Goal: Information Seeking & Learning: Find specific fact

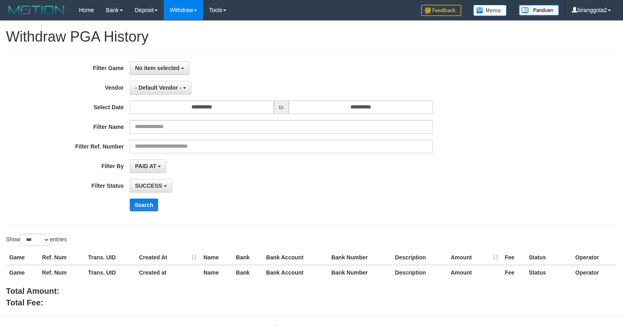
select select "**********"
select select "***"
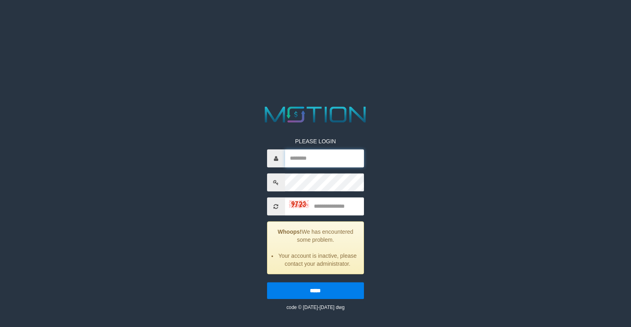
drag, startPoint x: 323, startPoint y: 154, endPoint x: 330, endPoint y: 168, distance: 16.3
click at [323, 154] on input "text" at bounding box center [324, 159] width 79 height 18
type input "**********"
click at [334, 212] on input "text" at bounding box center [324, 207] width 79 height 18
type input "****"
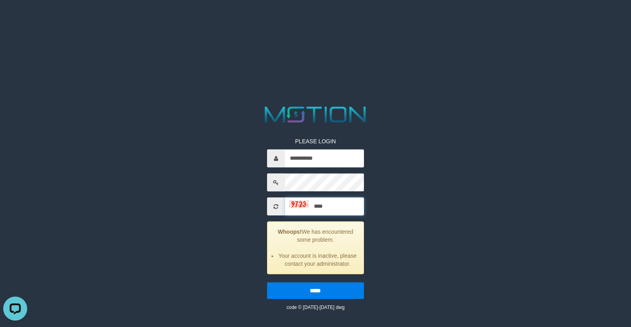
click at [267, 283] on input "*****" at bounding box center [315, 291] width 97 height 17
drag, startPoint x: 332, startPoint y: 172, endPoint x: 329, endPoint y: 163, distance: 9.9
click at [332, 172] on div "PLEASE LOGIN Whoops! We has encountered some problem. These credentials do not …" at bounding box center [315, 219] width 109 height 186
click at [329, 162] on input "text" at bounding box center [324, 159] width 79 height 18
type input "**********"
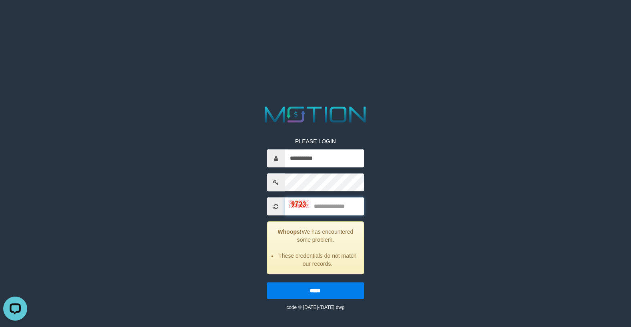
click at [345, 202] on input "text" at bounding box center [324, 207] width 79 height 18
type input "****"
click at [267, 283] on input "*****" at bounding box center [315, 291] width 97 height 17
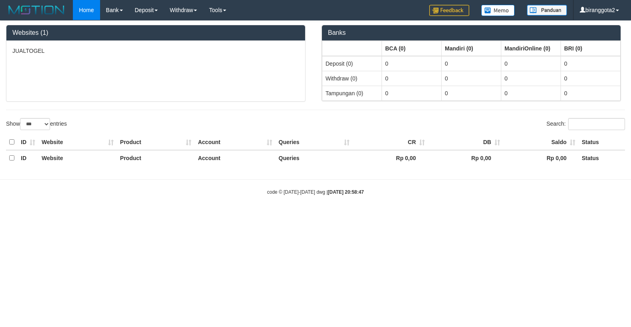
select select "***"
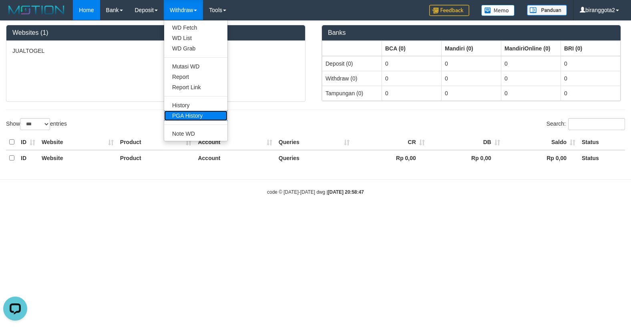
click at [200, 118] on link "PGA History" at bounding box center [195, 116] width 63 height 10
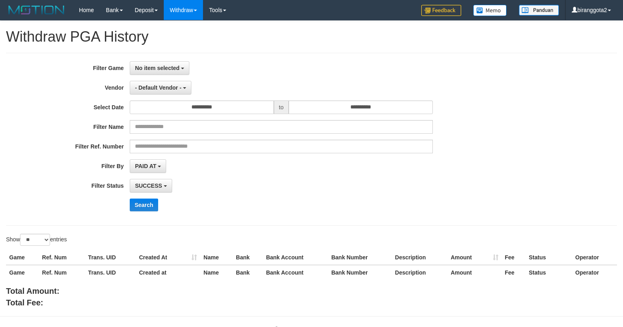
select select
select select "**"
drag, startPoint x: 172, startPoint y: 87, endPoint x: 160, endPoint y: 101, distance: 18.2
click at [172, 87] on span "- Default Vendor -" at bounding box center [158, 88] width 46 height 6
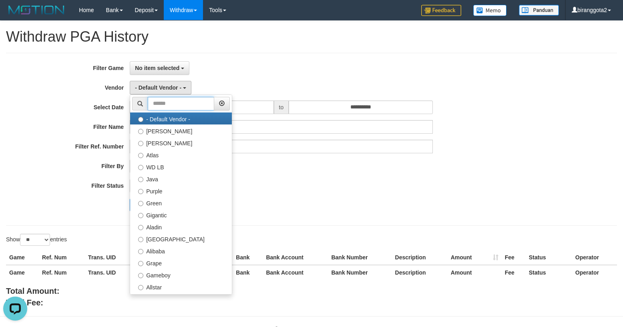
click at [185, 105] on input "text" at bounding box center [181, 104] width 67 height 14
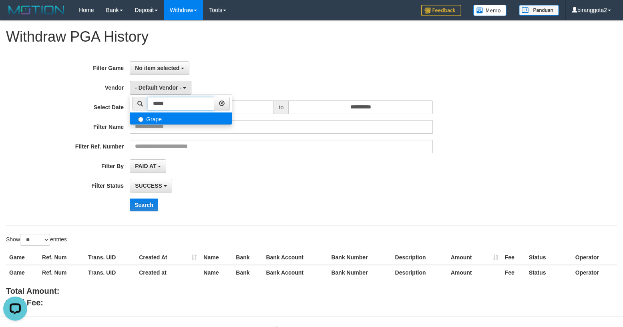
type input "*****"
click at [176, 119] on label "Grape" at bounding box center [181, 119] width 102 height 12
select select "**********"
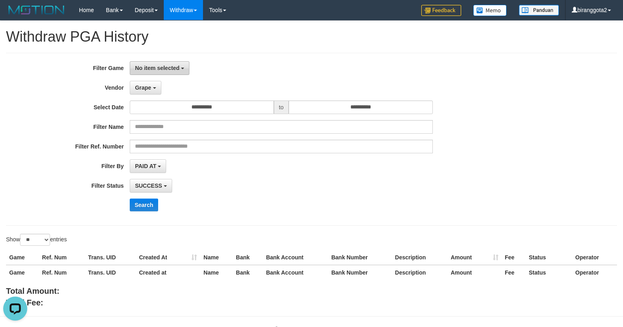
click at [160, 72] on button "No item selected" at bounding box center [160, 68] width 60 height 14
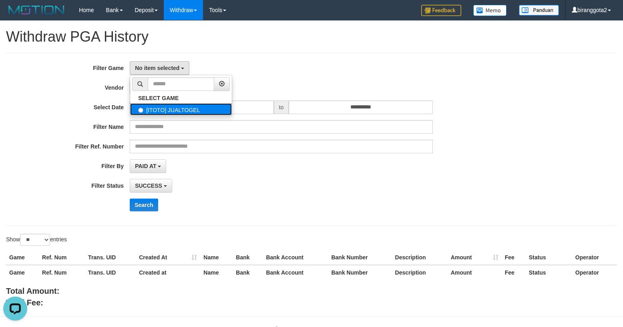
click at [164, 115] on label "[ITOTO] JUALTOGEL" at bounding box center [181, 109] width 102 height 12
select select "****"
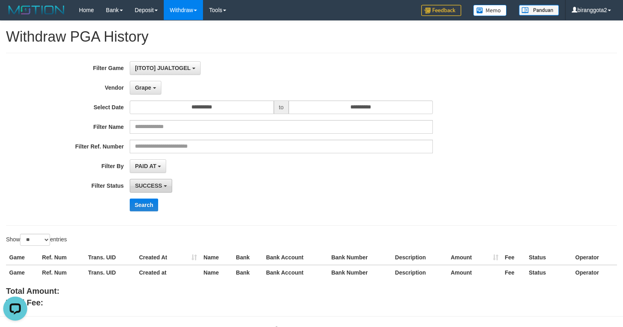
click at [162, 185] on span "SUCCESS" at bounding box center [148, 186] width 27 height 6
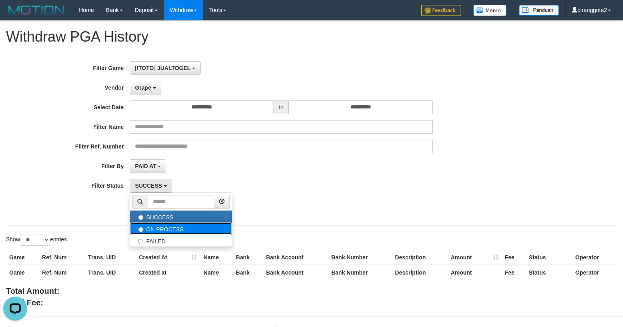
click at [190, 234] on label "ON PROCESS" at bounding box center [181, 229] width 102 height 12
select select "*"
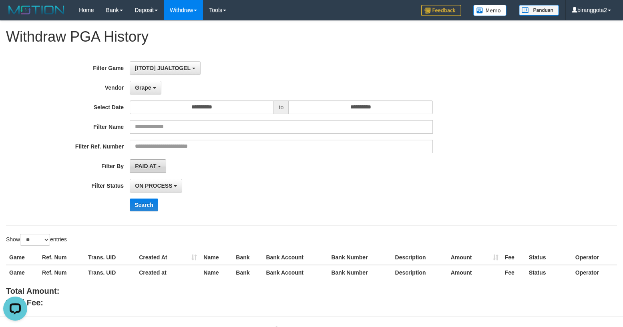
click at [164, 169] on button "PAID AT" at bounding box center [148, 166] width 36 height 14
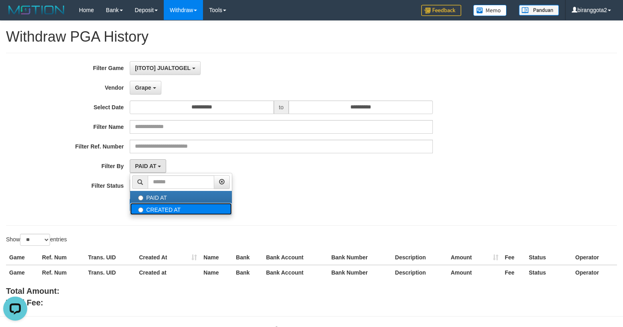
click at [184, 212] on label "CREATED AT" at bounding box center [181, 209] width 102 height 12
select select "*"
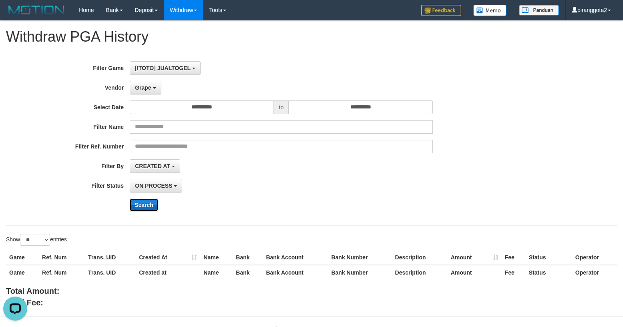
click at [133, 205] on button "Search" at bounding box center [144, 205] width 28 height 13
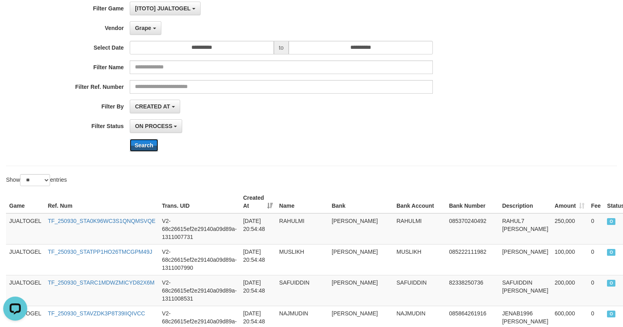
scroll to position [143, 0]
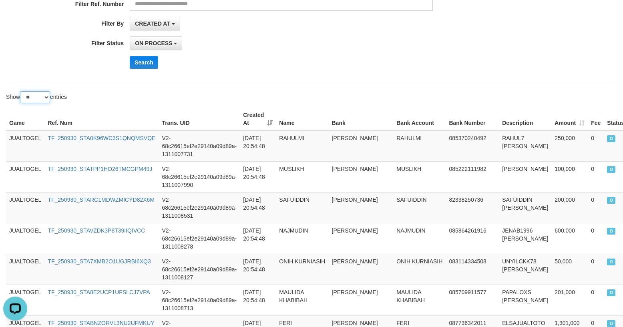
drag, startPoint x: 35, startPoint y: 97, endPoint x: 37, endPoint y: 103, distance: 7.0
click at [35, 97] on select "** ** ** ***" at bounding box center [35, 97] width 30 height 12
select select "***"
click at [21, 93] on select "** ** ** ***" at bounding box center [35, 97] width 30 height 12
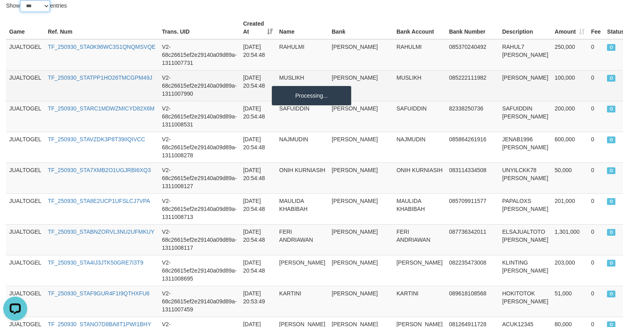
scroll to position [155, 0]
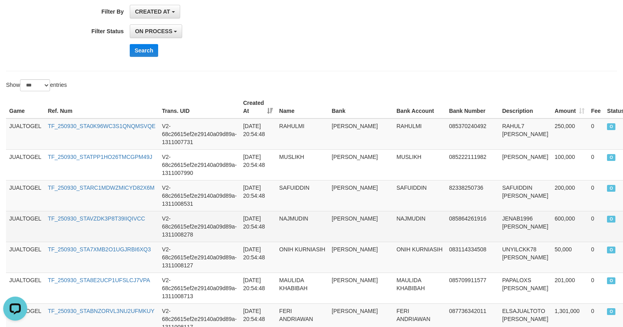
click at [446, 236] on td "085864261916" at bounding box center [472, 226] width 53 height 31
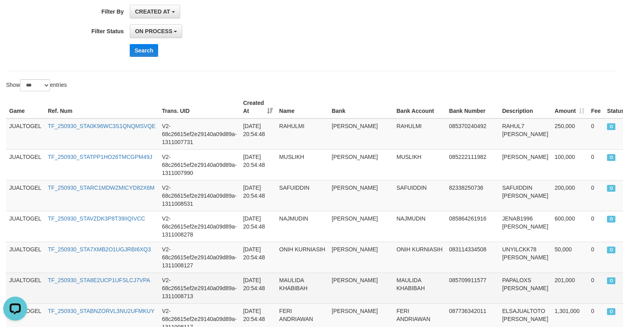
click at [115, 286] on td "TF_250930_STA8E2UCP1UFSLCJ7VPA" at bounding box center [101, 288] width 114 height 31
copy link "TF_250930_STA8E2UCP1UFSLCJ7VPA"
click at [115, 286] on td "TF_250930_STA8E2UCP1UFSLCJ7VPA" at bounding box center [101, 288] width 114 height 31
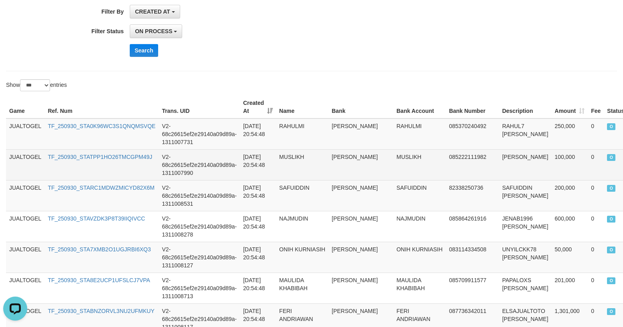
click at [393, 172] on td "MUSLIKH" at bounding box center [419, 164] width 52 height 31
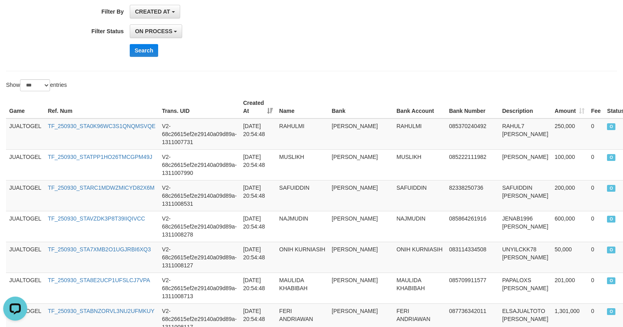
scroll to position [335, 0]
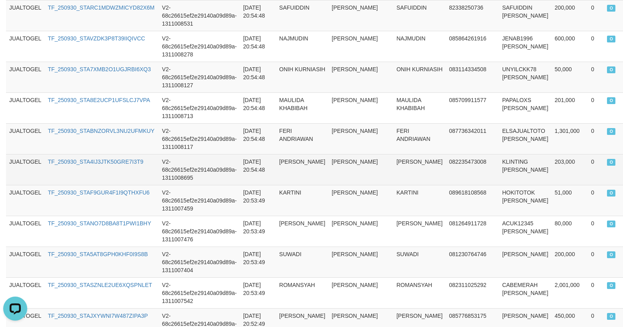
click at [117, 172] on td "TF_250930_STA4IJ3JTK50GRE7I3T9" at bounding box center [101, 169] width 114 height 31
copy link "TF_250930_STA4IJ3JTK50GRE7I3T9"
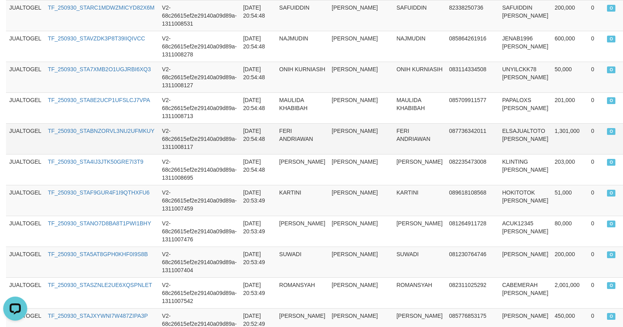
click at [337, 130] on td "dana" at bounding box center [361, 138] width 65 height 31
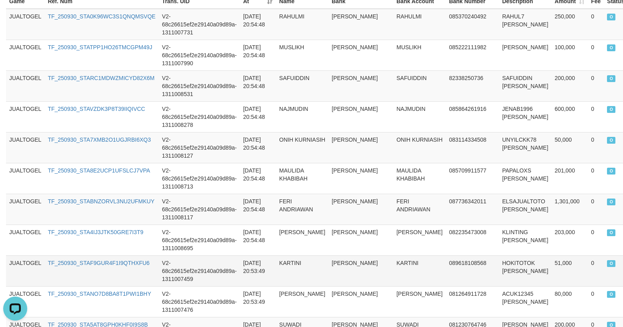
scroll to position [264, 0]
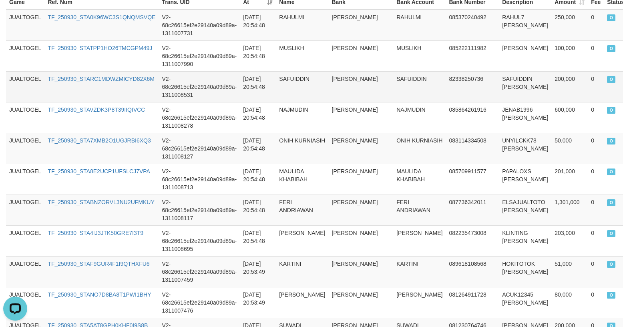
click at [112, 94] on td "TF_250930_STARC1MDWZMICYD82X6M" at bounding box center [101, 86] width 114 height 31
copy link "TF_250930_STARC1MDWZMICYD82X6M"
click at [112, 94] on td "TF_250930_STARC1MDWZMICYD82X6M" at bounding box center [101, 86] width 114 height 31
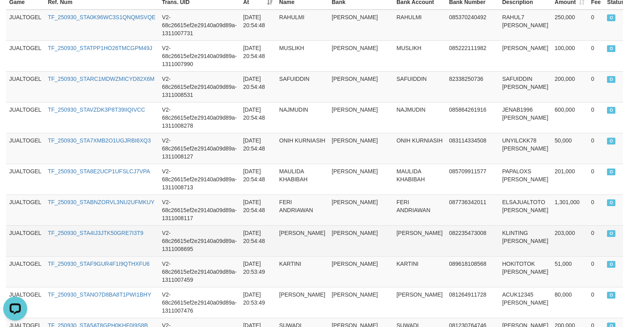
click at [452, 242] on td "082235473008" at bounding box center [472, 241] width 53 height 31
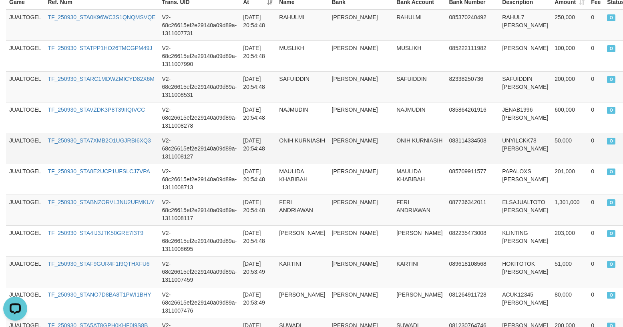
click at [393, 149] on td "ONIH KURNIASIH" at bounding box center [419, 148] width 52 height 31
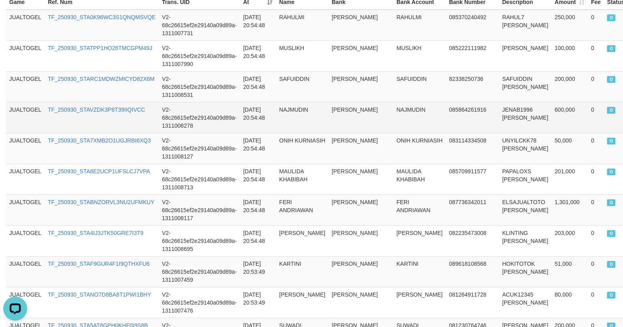
click at [112, 120] on td "TF_250930_STAVZDK3P8T39IIQIVCC" at bounding box center [101, 117] width 114 height 31
copy link "TF_250930_STAVZDK3P8T39IIQIVCC"
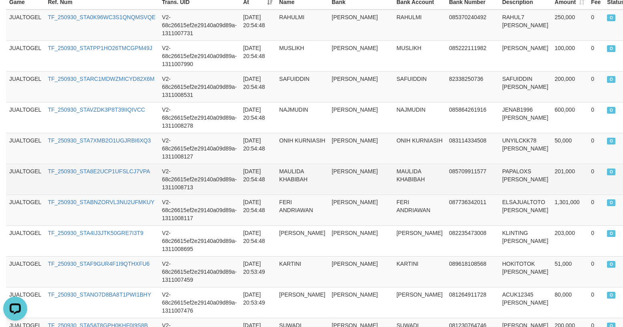
click at [446, 177] on td "085709911577" at bounding box center [472, 179] width 53 height 31
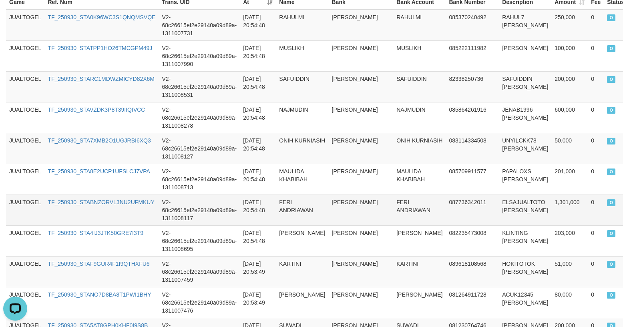
click at [214, 199] on td "V2-68c26615ef2e29140a09d89a-1311008117" at bounding box center [199, 210] width 81 height 31
click at [79, 155] on td "TF_250930_STA7XMB2O1UGJRBI6XQ3" at bounding box center [101, 148] width 114 height 31
copy link "TF_250930_STA7XMB2O1UGJRBI6XQ3"
click at [79, 155] on td "TF_250930_STA7XMB2O1UGJRBI6XQ3" at bounding box center [101, 148] width 114 height 31
click at [393, 226] on td "FERI ANDRIAWAN" at bounding box center [419, 210] width 52 height 31
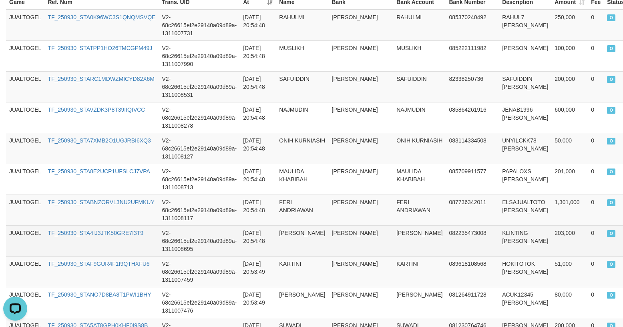
drag, startPoint x: 231, startPoint y: 247, endPoint x: 108, endPoint y: 230, distance: 124.7
click at [231, 247] on td "V2-68c26615ef2e29140a09d89a-1311008695" at bounding box center [199, 241] width 81 height 31
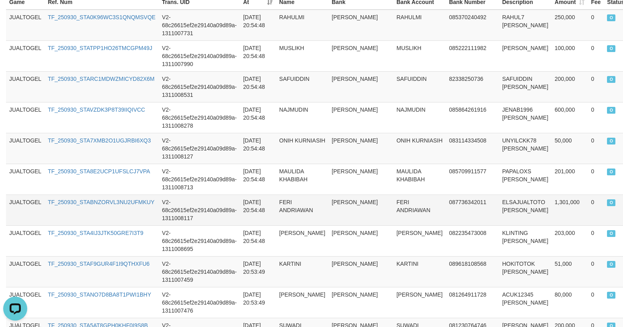
click at [74, 212] on td "TF_250930_STABNZORVL3NU2UFMKUY" at bounding box center [101, 210] width 114 height 31
copy link "TF_250930_STABNZORVL3NU2UFMKUY"
click at [74, 212] on td "TF_250930_STABNZORVL3NU2UFMKUY" at bounding box center [101, 210] width 114 height 31
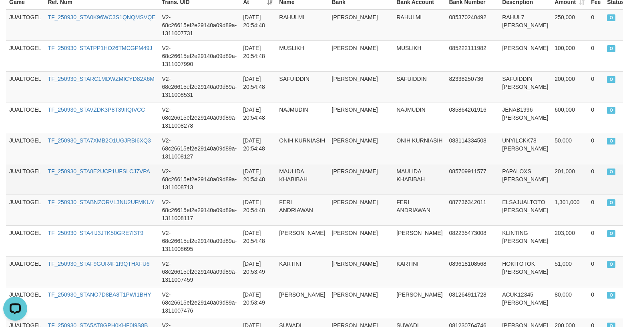
click at [446, 178] on td "085709911577" at bounding box center [472, 179] width 53 height 31
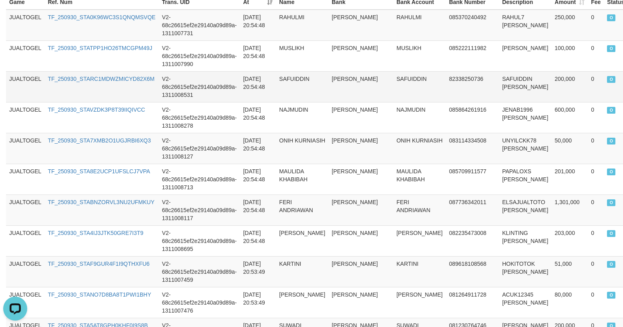
click at [308, 99] on td "SAFUIDDIN" at bounding box center [302, 86] width 52 height 31
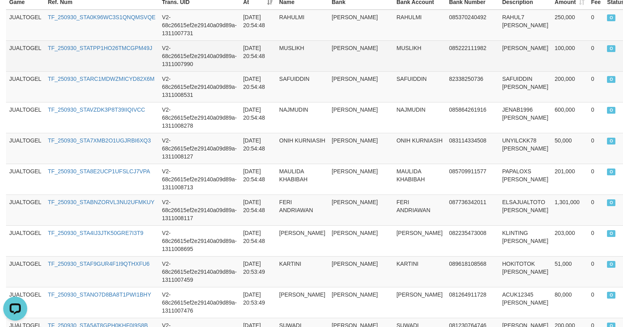
click at [89, 58] on td "TF_250930_STATPP1HO26TMCGPM49J" at bounding box center [101, 55] width 114 height 31
copy link "TF_250930_STATPP1HO26TMCGPM49J"
click at [89, 58] on td "TF_250930_STATPP1HO26TMCGPM49J" at bounding box center [101, 55] width 114 height 31
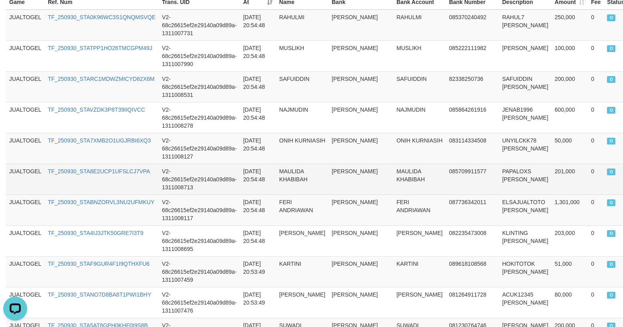
click at [499, 170] on td "PAPALOXS DANA" at bounding box center [525, 179] width 52 height 31
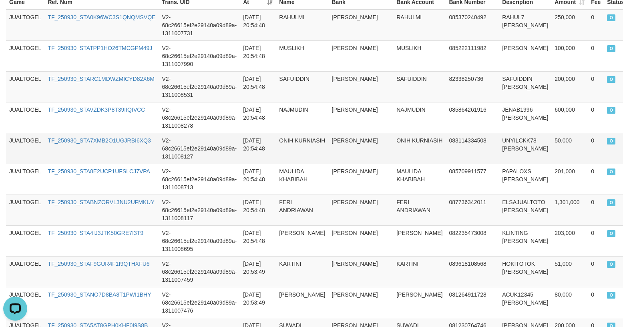
click at [310, 161] on td "ONIH KURNIASIH" at bounding box center [302, 148] width 52 height 31
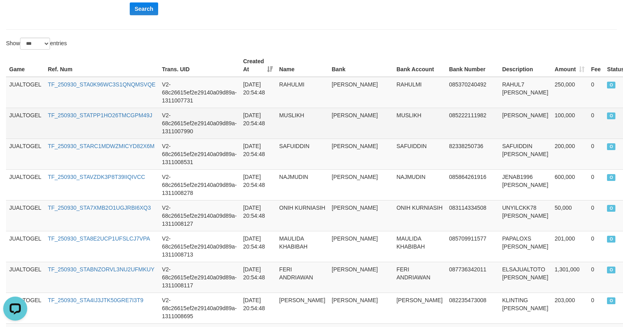
scroll to position [193, 0]
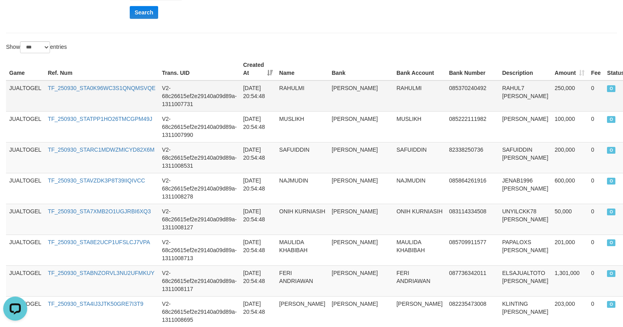
click at [101, 99] on td "TF_250930_STA0K96WC3S1QNQMSVQE" at bounding box center [101, 96] width 114 height 31
drag, startPoint x: 101, startPoint y: 99, endPoint x: 4, endPoint y: 186, distance: 130.8
click at [100, 99] on td "TF_250930_STA0K96WC3S1QNQMSVQE" at bounding box center [101, 96] width 114 height 31
copy link "TF_250930_STA0K96WC3S1QNQMSVQE"
drag, startPoint x: 371, startPoint y: 153, endPoint x: 339, endPoint y: 175, distance: 38.9
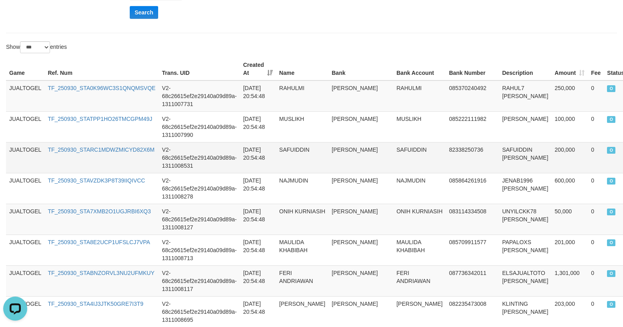
click at [393, 153] on td "SAFUIDDIN" at bounding box center [419, 157] width 52 height 31
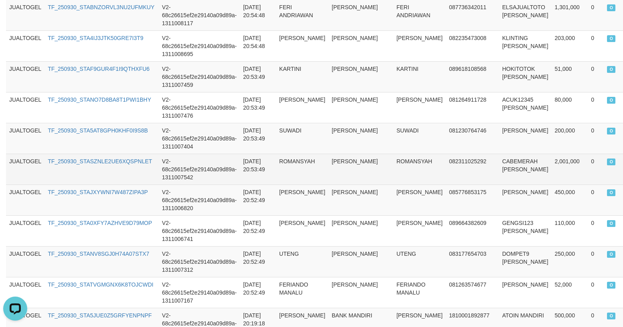
click at [499, 169] on td "CABEMERAH DANA" at bounding box center [525, 169] width 52 height 31
click at [92, 175] on td "TF_250930_STASZNLE2UE6XQSPNLET" at bounding box center [101, 169] width 114 height 31
click at [91, 175] on td "TF_250930_STASZNLE2UE6XQSPNLET" at bounding box center [101, 169] width 114 height 31
click at [63, 180] on td "TF_250930_STASZNLE2UE6XQSPNLET" at bounding box center [101, 169] width 114 height 31
copy link "TF_250930_STASZNLE2UE6XQSPNLET"
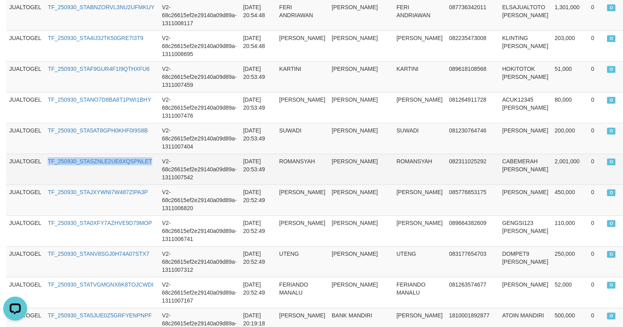
click at [63, 180] on td "TF_250930_STASZNLE2UE6XQSPNLET" at bounding box center [101, 169] width 114 height 31
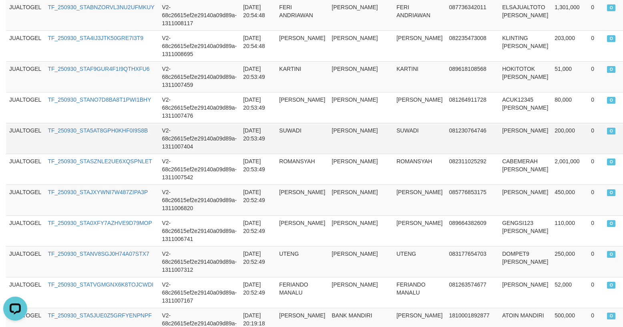
click at [446, 150] on td "081230764746" at bounding box center [472, 138] width 53 height 31
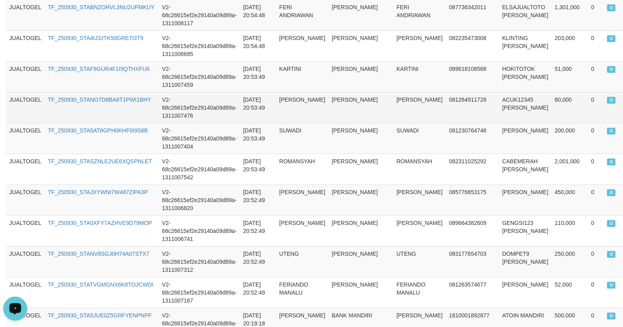
drag, startPoint x: 279, startPoint y: 141, endPoint x: 154, endPoint y: 117, distance: 126.9
click at [274, 136] on tr "JUALTOGEL TF_250930_STA5AT8GPH0KHF0I9S8B V2-68c26615ef2e29140a09d89a-1311007404…" at bounding box center [332, 138] width 652 height 31
click at [99, 116] on td "TF_250930_STANO7D8BA8T1PWI1BHY" at bounding box center [101, 107] width 114 height 31
copy link "TF_250930_STANO7D8BA8T1PWI1BHY"
click at [99, 116] on td "TF_250930_STANO7D8BA8T1PWI1BHY" at bounding box center [101, 107] width 114 height 31
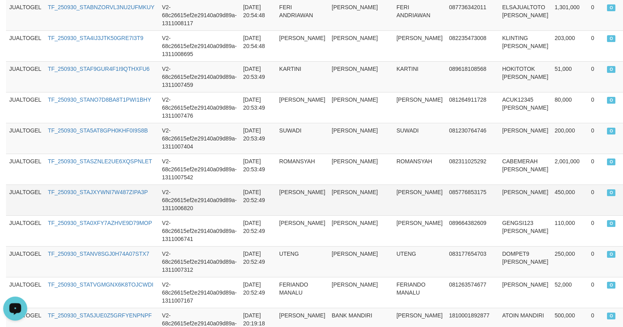
click at [393, 208] on td "MUHAMAD ANDRI" at bounding box center [419, 200] width 52 height 31
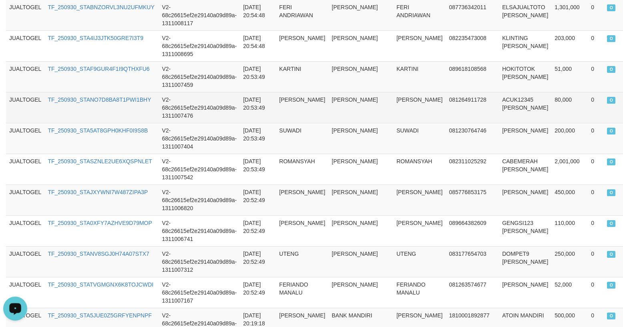
drag, startPoint x: 315, startPoint y: 117, endPoint x: 307, endPoint y: 111, distance: 10.5
click at [314, 115] on td "YULI MAILISNA" at bounding box center [302, 107] width 52 height 31
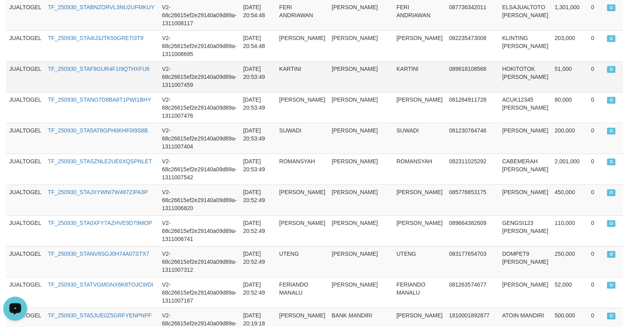
click at [108, 83] on td "TF_250930_STAF9GUR4F1I9QTHXFU6" at bounding box center [101, 76] width 114 height 31
click at [393, 196] on td "MUHAMAD ANDRI" at bounding box center [419, 200] width 52 height 31
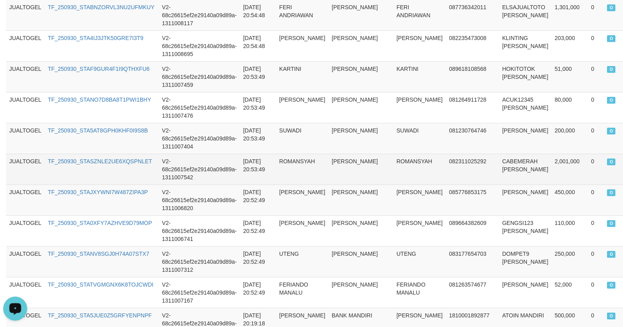
click at [279, 166] on td "ROMANSYAH" at bounding box center [302, 169] width 52 height 31
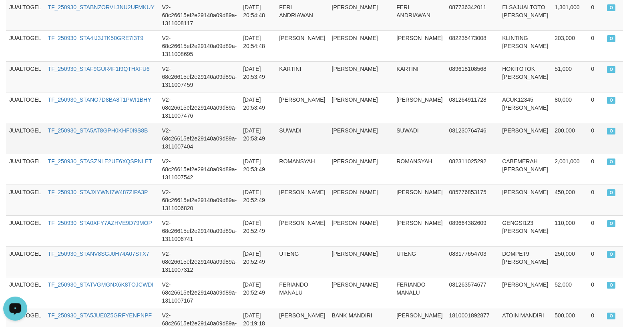
click at [58, 138] on td "TF_250930_STA5AT8GPH0KHF0I9S8B" at bounding box center [101, 138] width 114 height 31
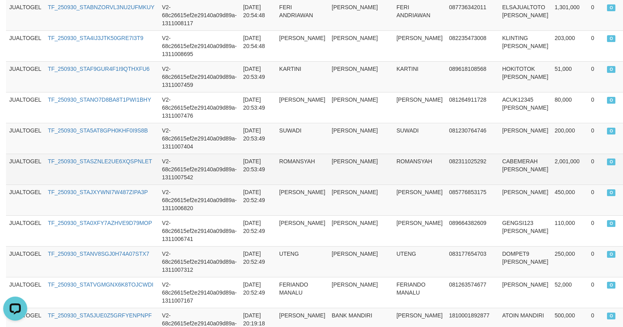
click at [310, 178] on td "ROMANSYAH" at bounding box center [302, 169] width 52 height 31
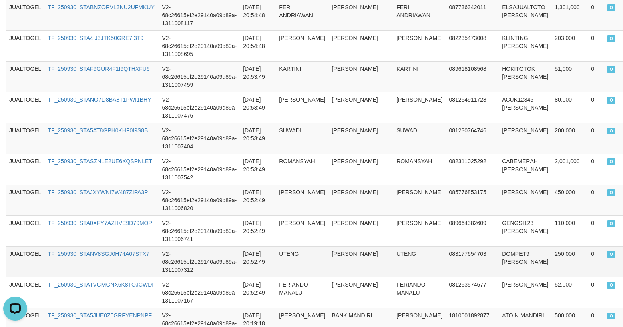
click at [287, 271] on td "UTENG" at bounding box center [302, 261] width 52 height 31
click at [81, 271] on td "TF_250930_STANV8SGJ0H74A07STX7" at bounding box center [101, 261] width 114 height 31
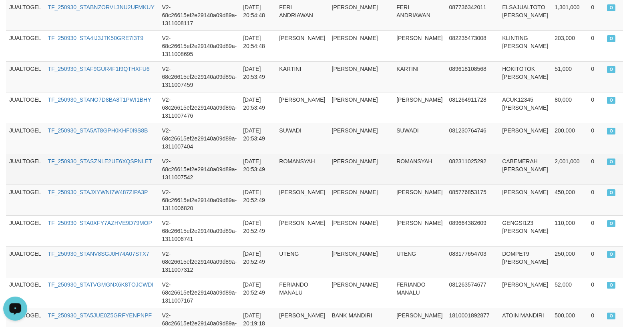
drag, startPoint x: 321, startPoint y: 177, endPoint x: 306, endPoint y: 183, distance: 15.8
click at [329, 177] on td "dana" at bounding box center [361, 169] width 65 height 31
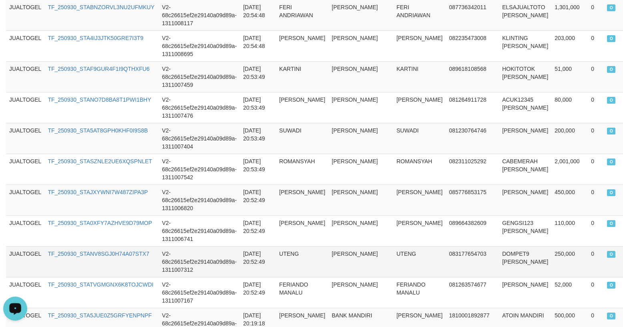
click at [346, 249] on td "dana" at bounding box center [361, 261] width 65 height 31
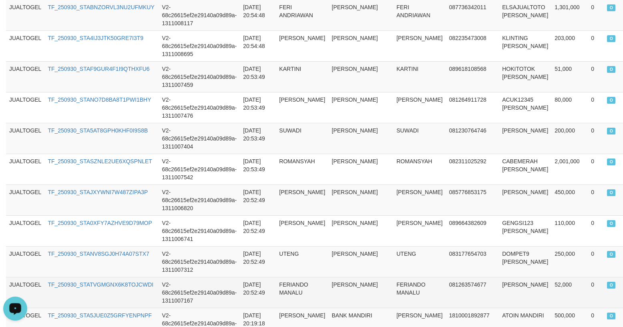
click at [87, 297] on td "TF_250930_STATVGMGNX6K8TOJCWDI" at bounding box center [101, 292] width 114 height 31
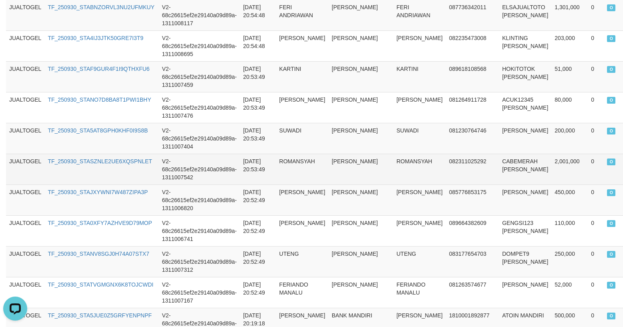
drag, startPoint x: 302, startPoint y: 167, endPoint x: 311, endPoint y: 168, distance: 8.9
click at [305, 168] on td "ROMANSYAH" at bounding box center [302, 169] width 52 height 31
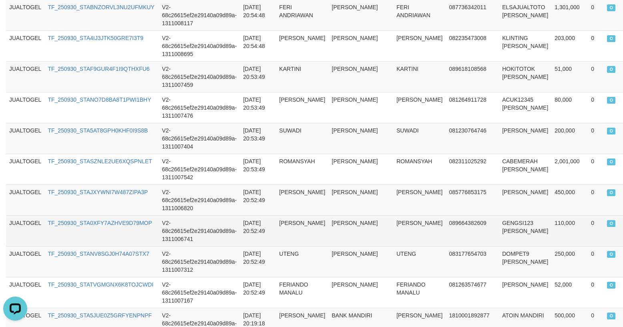
drag, startPoint x: 384, startPoint y: 225, endPoint x: 192, endPoint y: 220, distance: 191.6
click at [393, 225] on td "FARIS ISKANDAR" at bounding box center [419, 231] width 52 height 31
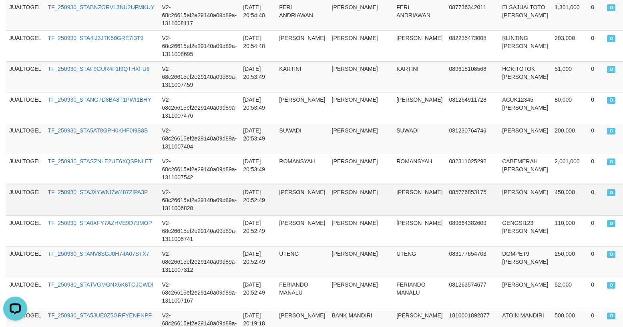
click at [84, 212] on td "TF_250930_STAJXYWNI7W487ZIPA3P" at bounding box center [101, 200] width 114 height 31
click at [393, 276] on td "UTENG" at bounding box center [419, 261] width 52 height 31
click at [260, 256] on td "2025-09-30 20:52:49" at bounding box center [258, 261] width 36 height 31
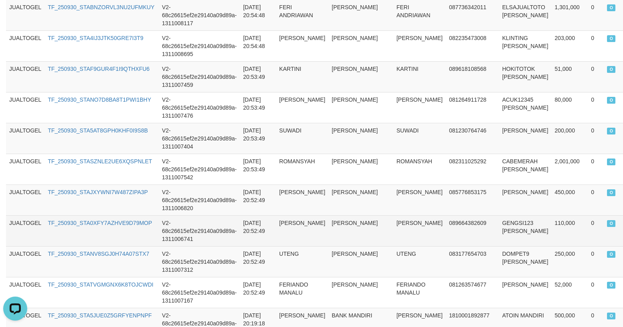
click at [75, 238] on td "TF_250930_STA0XFY7AZHVE9D79MOP" at bounding box center [101, 231] width 114 height 31
click at [74, 238] on td "TF_250930_STA0XFY7AZHVE9D79MOP" at bounding box center [101, 231] width 114 height 31
click at [350, 218] on td "dana" at bounding box center [361, 231] width 65 height 31
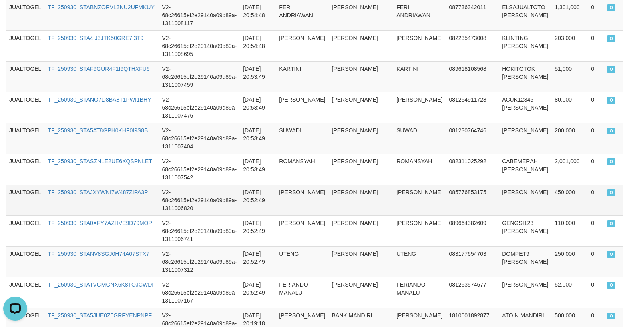
click at [277, 199] on td "MUHAMAD ANDRI" at bounding box center [302, 200] width 52 height 31
click at [446, 154] on td "081230764746" at bounding box center [472, 138] width 53 height 31
click at [348, 208] on td "dana" at bounding box center [361, 200] width 65 height 31
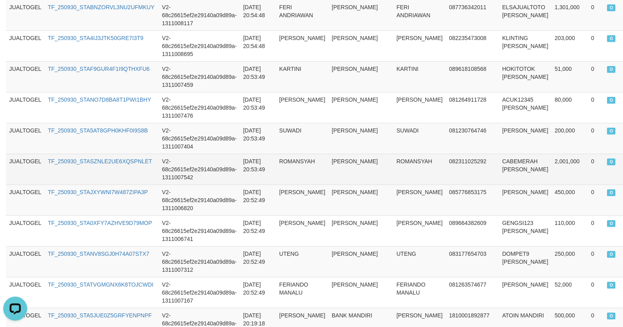
click at [393, 165] on td "ROMANSYAH" at bounding box center [419, 169] width 52 height 31
click at [448, 162] on td "082311025292" at bounding box center [472, 169] width 53 height 31
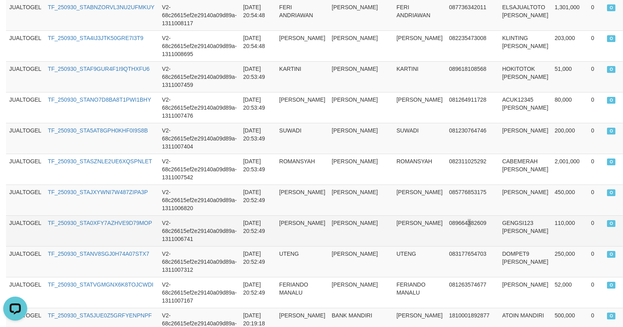
click at [446, 236] on td "089664382609" at bounding box center [472, 231] width 53 height 31
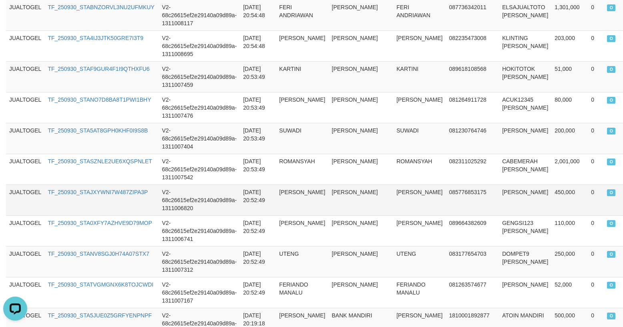
click at [446, 191] on td "085776853175" at bounding box center [472, 200] width 53 height 31
click at [318, 189] on td "MUHAMAD ANDRI" at bounding box center [302, 200] width 52 height 31
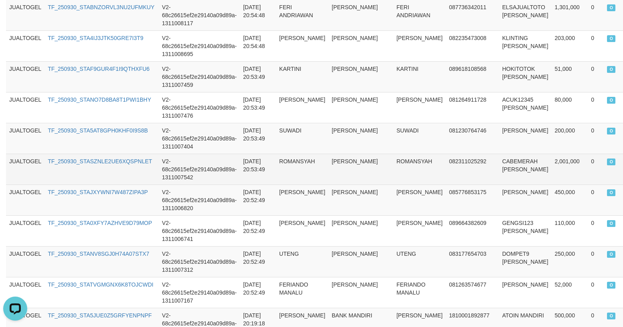
click at [393, 156] on td "ROMANSYAH" at bounding box center [419, 169] width 52 height 31
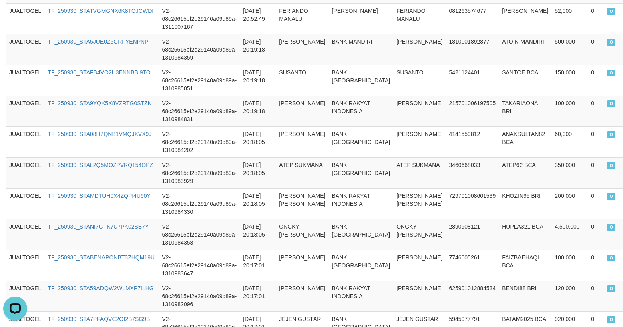
scroll to position [635, 0]
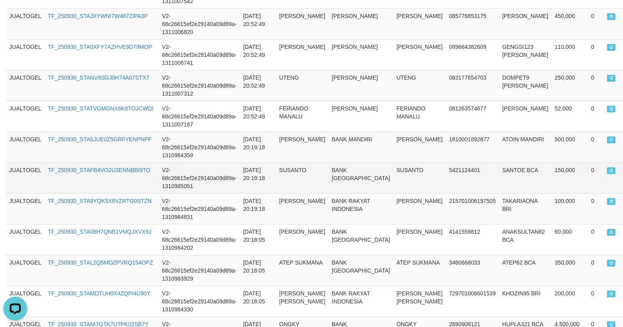
click at [446, 178] on td "5421124401" at bounding box center [472, 178] width 53 height 31
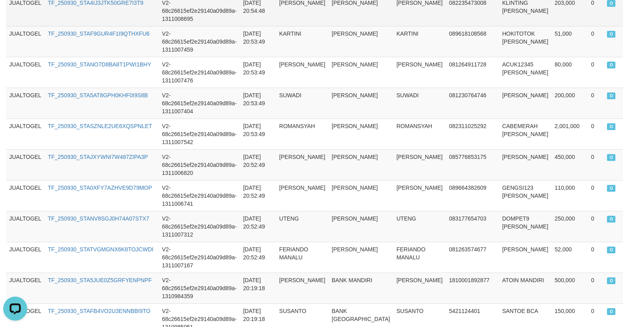
scroll to position [492, 0]
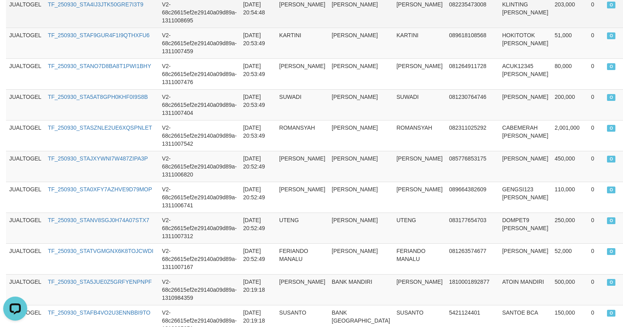
drag, startPoint x: 218, startPoint y: 79, endPoint x: 145, endPoint y: 5, distance: 104.6
click at [211, 66] on td "V2-68c26615ef2e29140a09d89a-1311007476" at bounding box center [199, 74] width 81 height 31
